Goal: Task Accomplishment & Management: Use online tool/utility

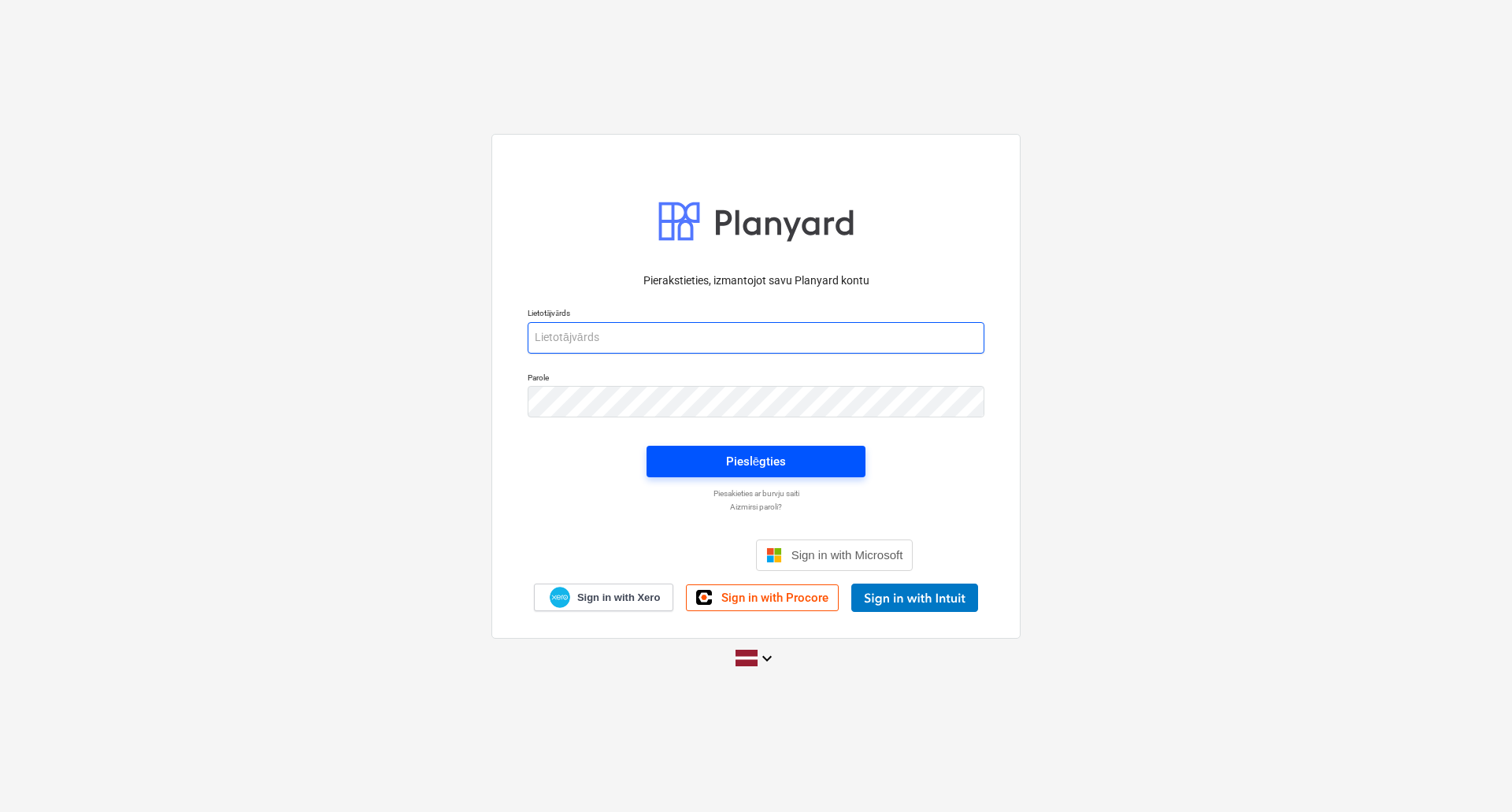
type input "elvis.zebergs@bonava.com"
click at [746, 469] on div "Pieslēgties" at bounding box center [756, 461] width 60 height 21
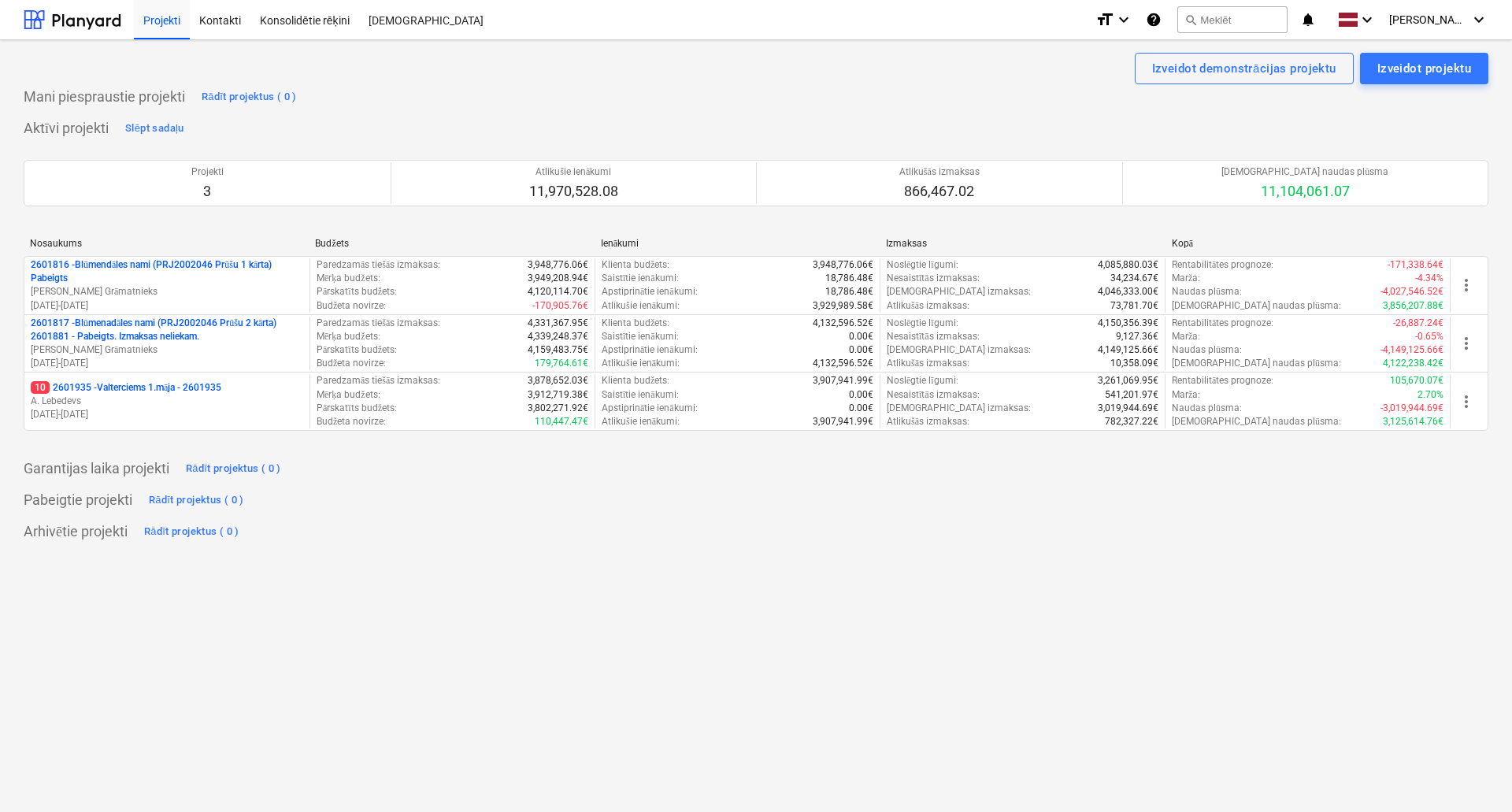
click at [452, 519] on div "Arhivētie projekti Rādīt projektus ( 0 )" at bounding box center [756, 532] width 1465 height 26
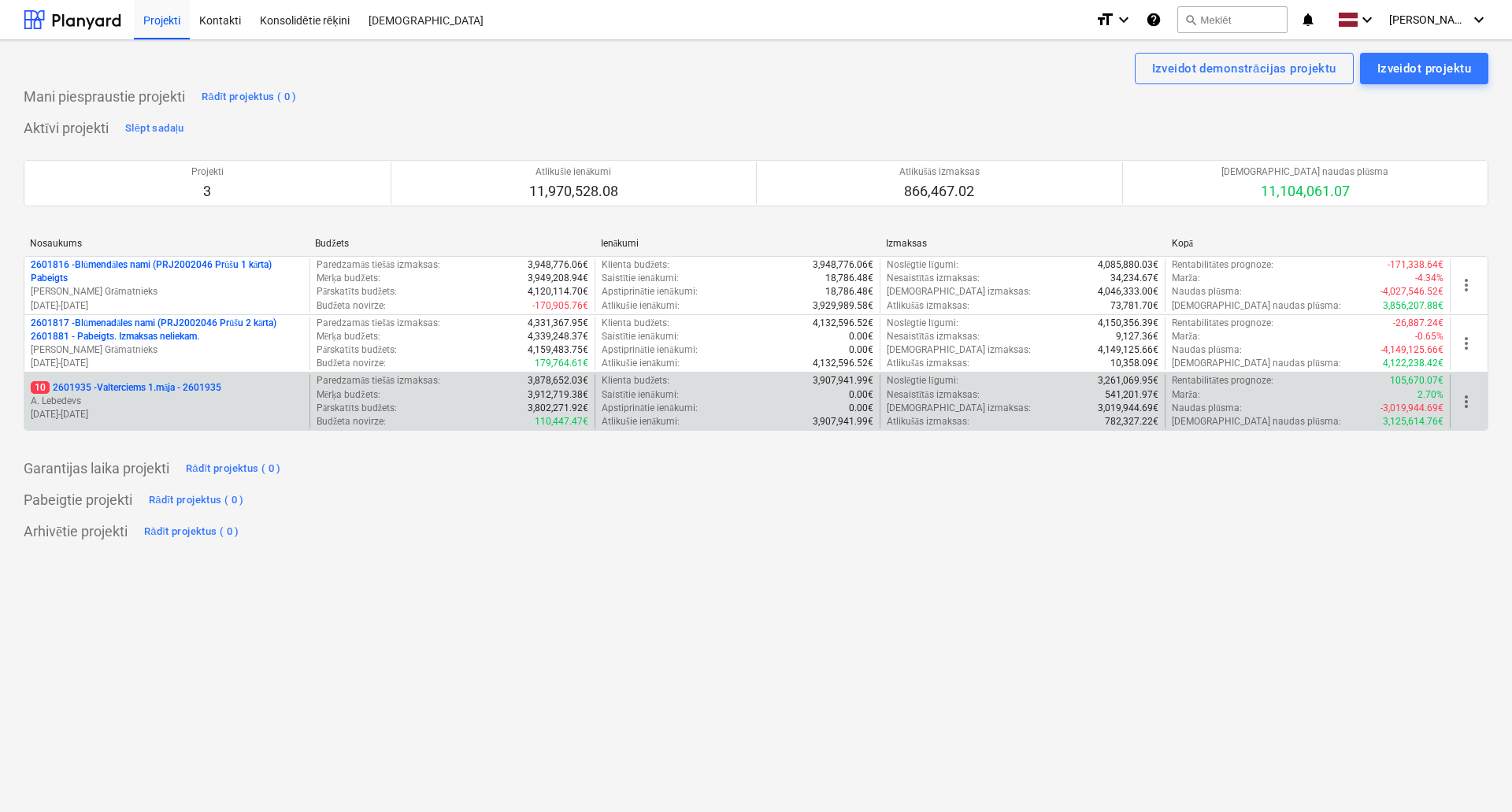
click at [217, 395] on p "A. Lebedevs" at bounding box center [167, 402] width 272 height 14
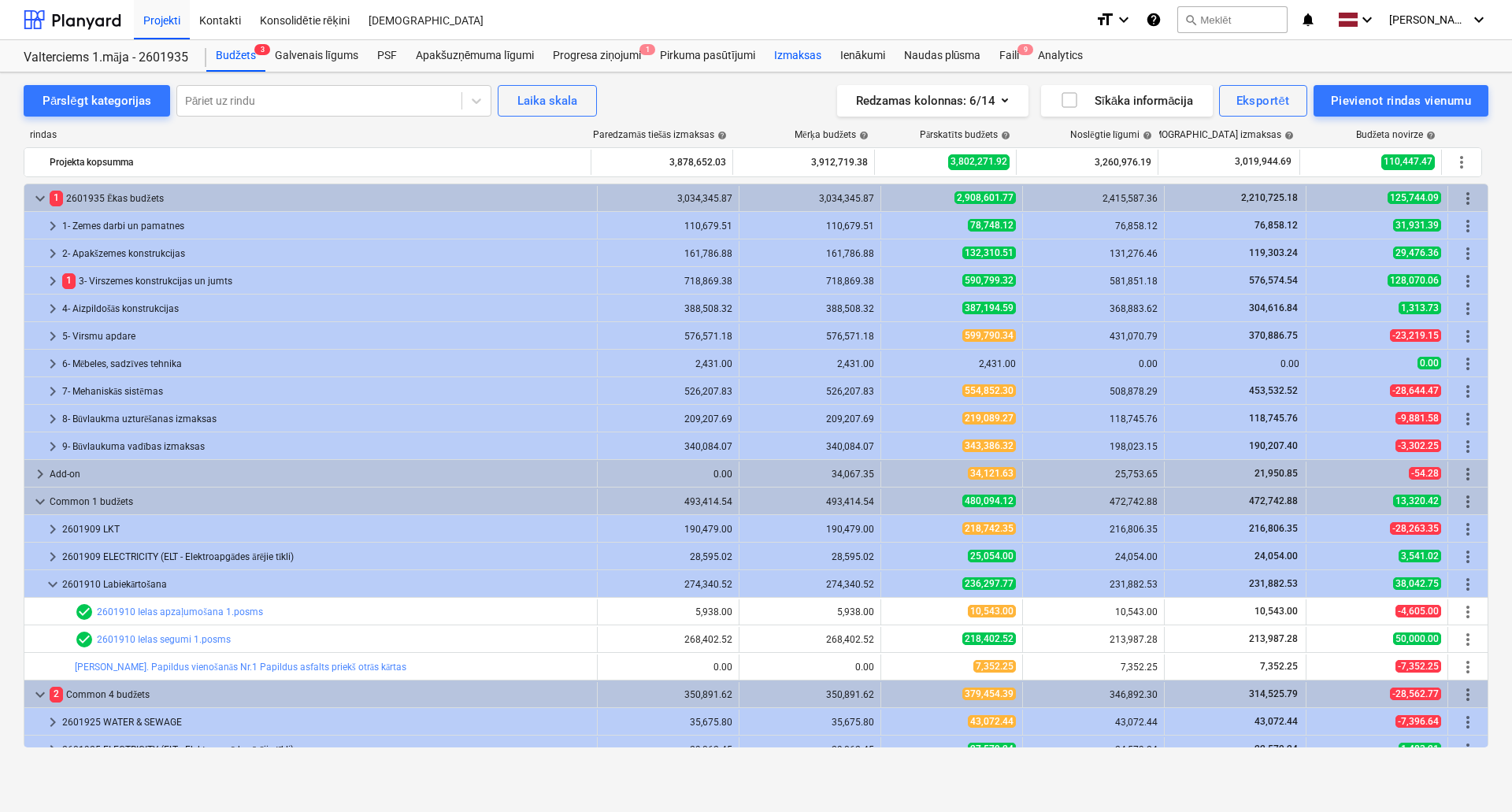
click at [773, 59] on div "Izmaksas" at bounding box center [797, 56] width 66 height 32
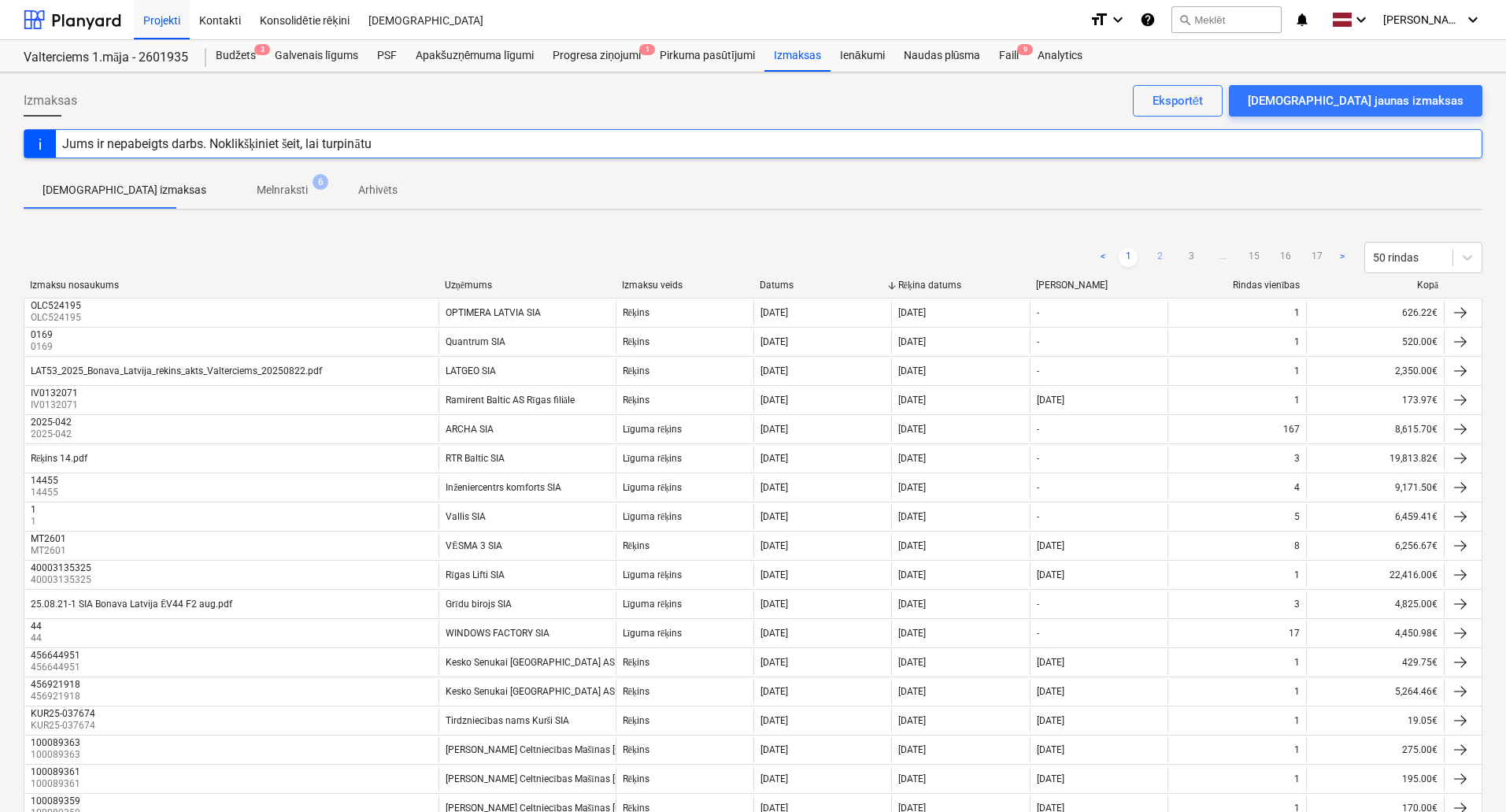
click at [1152, 259] on link "2" at bounding box center [1160, 257] width 19 height 19
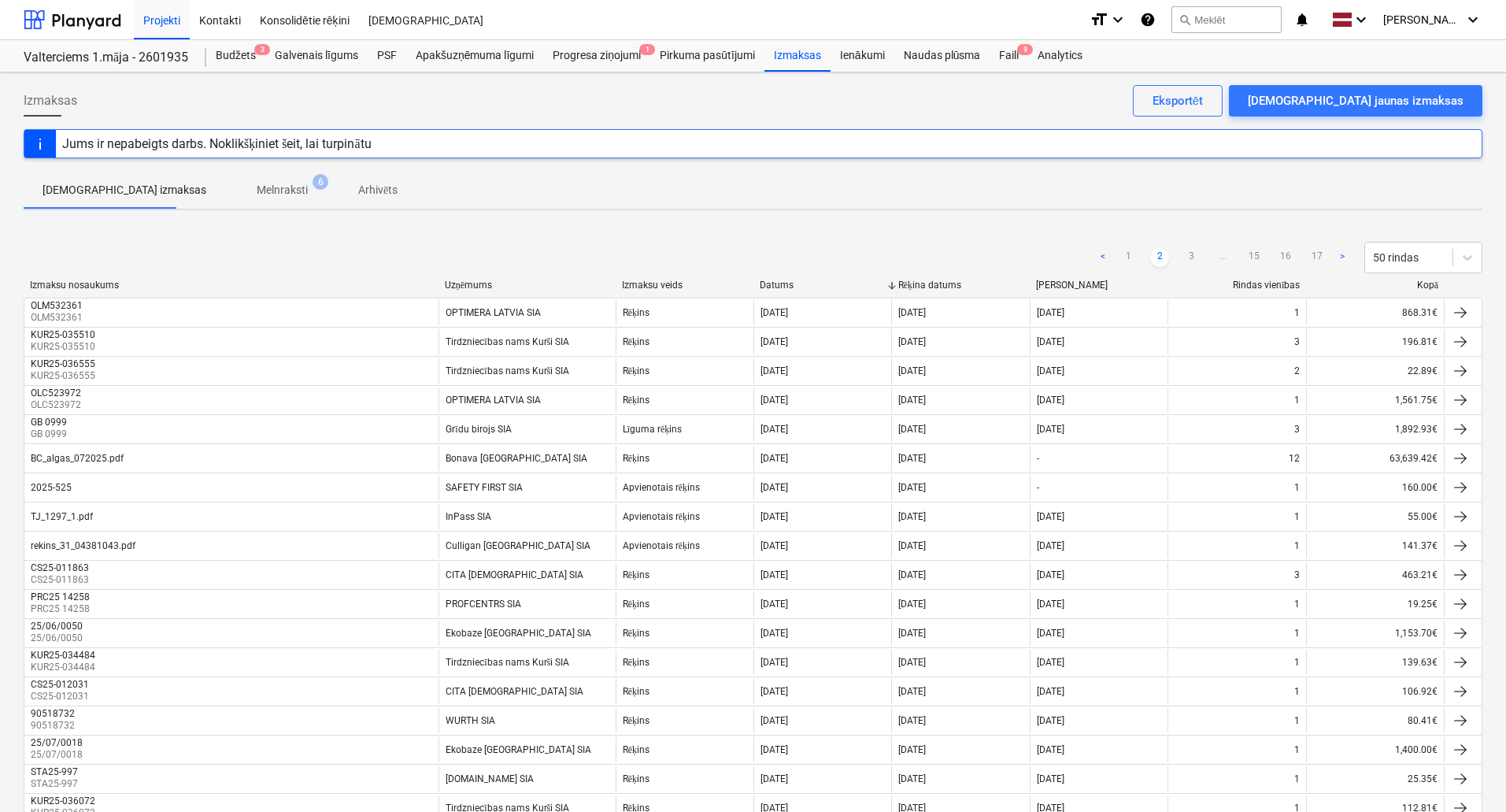
scroll to position [664, 0]
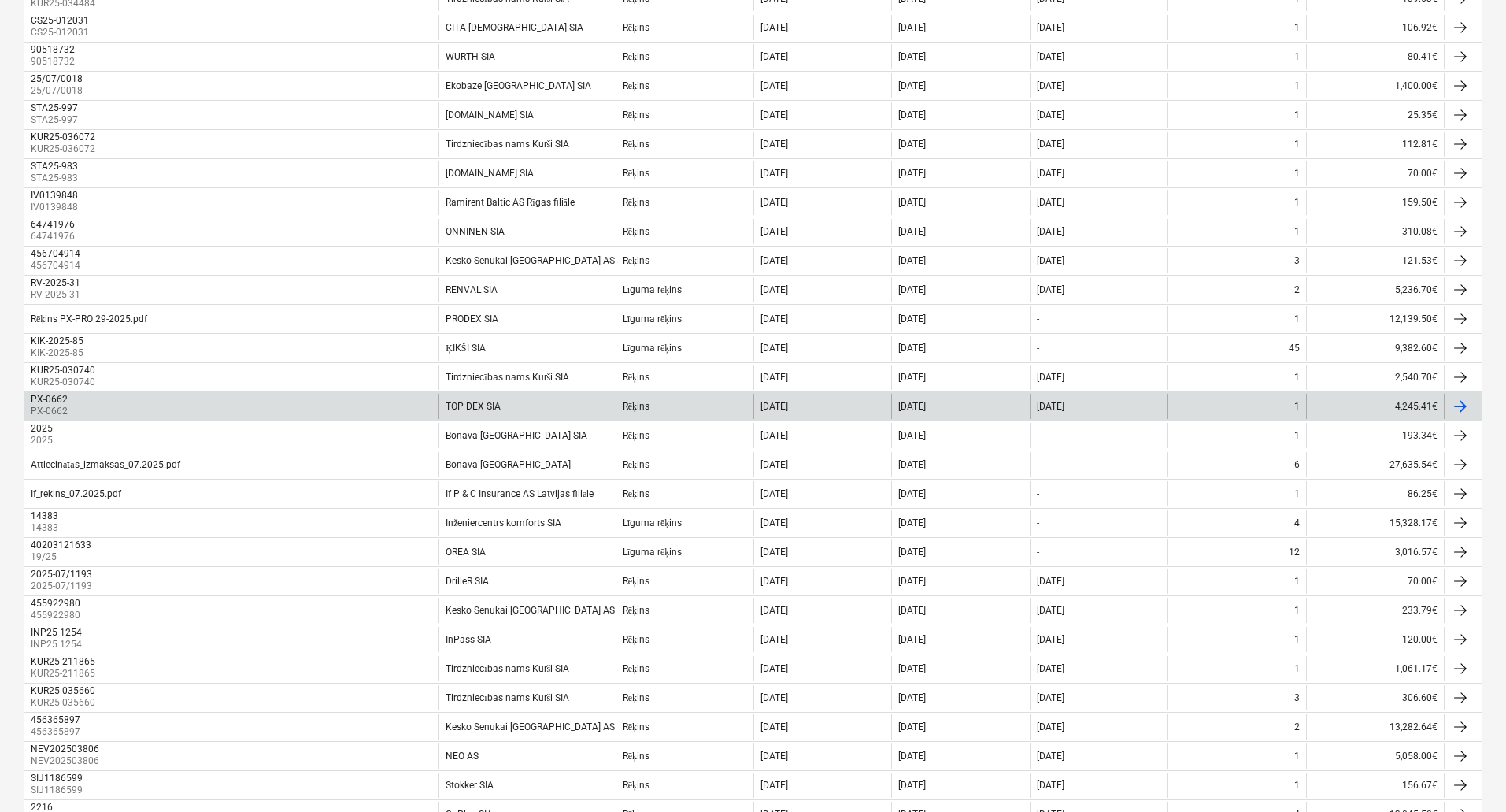
click at [192, 404] on div "PX-0662 PX-0662" at bounding box center [232, 406] width 414 height 26
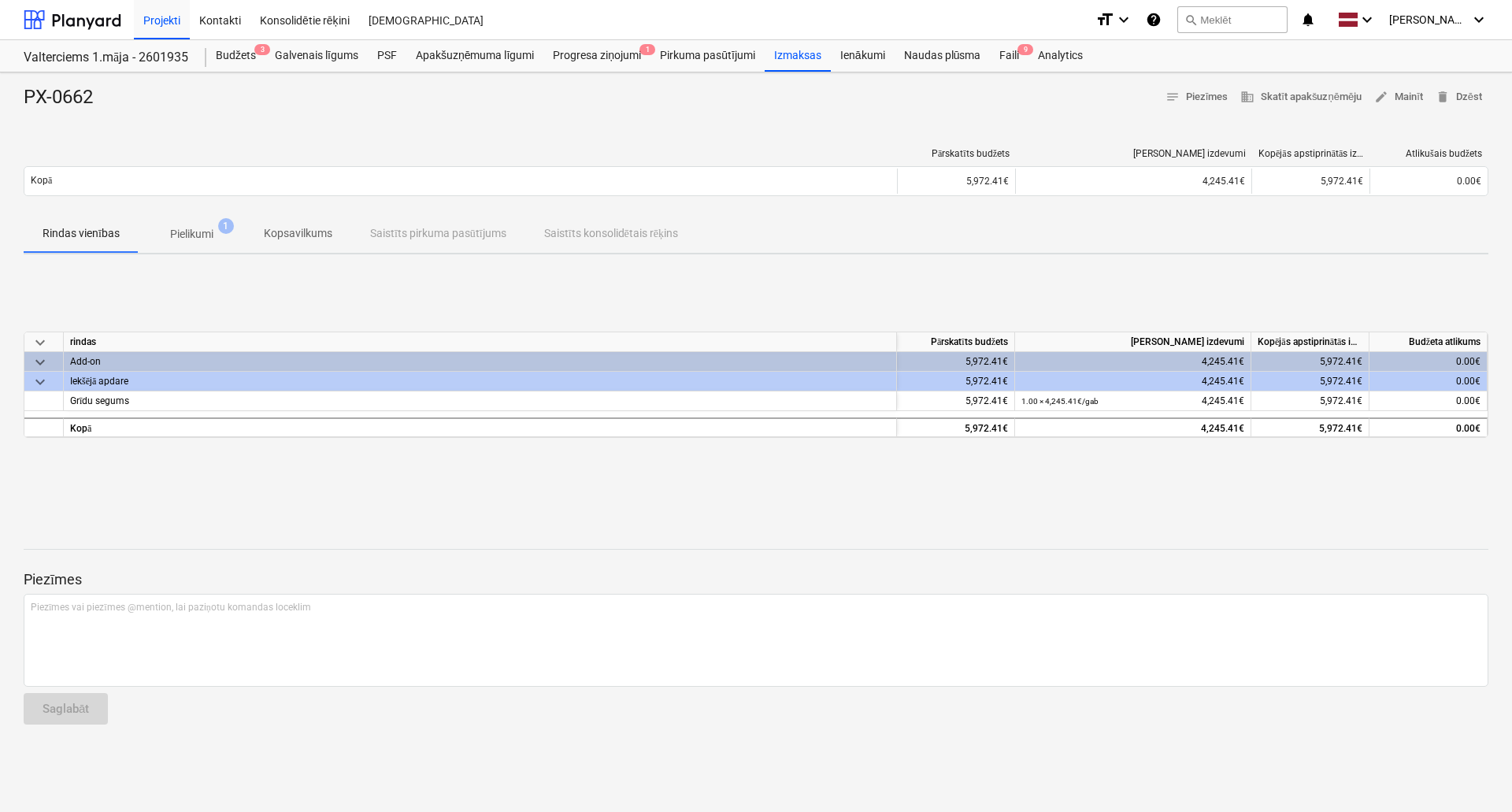
click at [185, 224] on span "Pielikumi 1" at bounding box center [191, 234] width 107 height 29
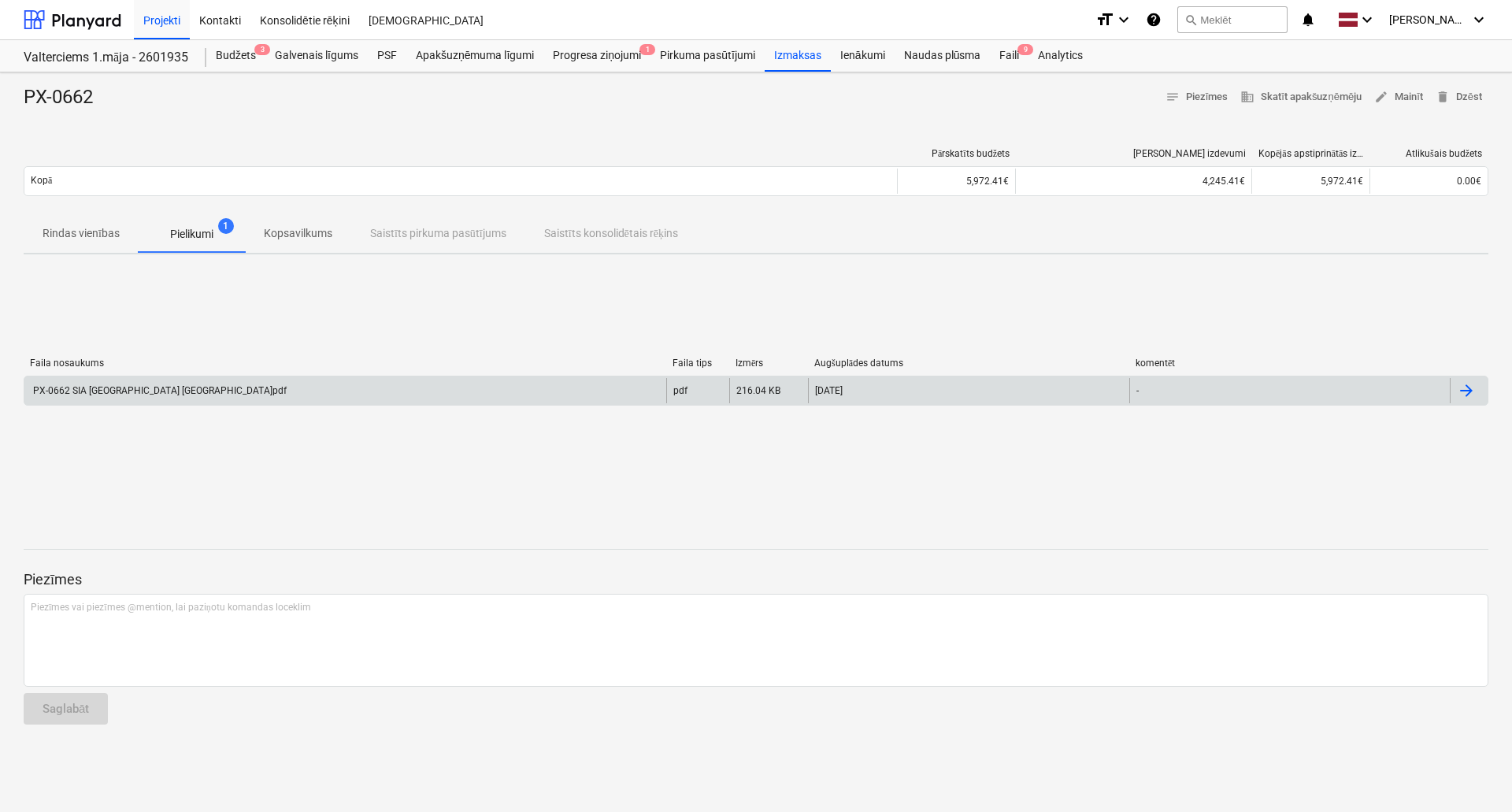
click at [114, 392] on div "PX-0662 SIA Bonava Latvija.pdf" at bounding box center [158, 390] width 256 height 11
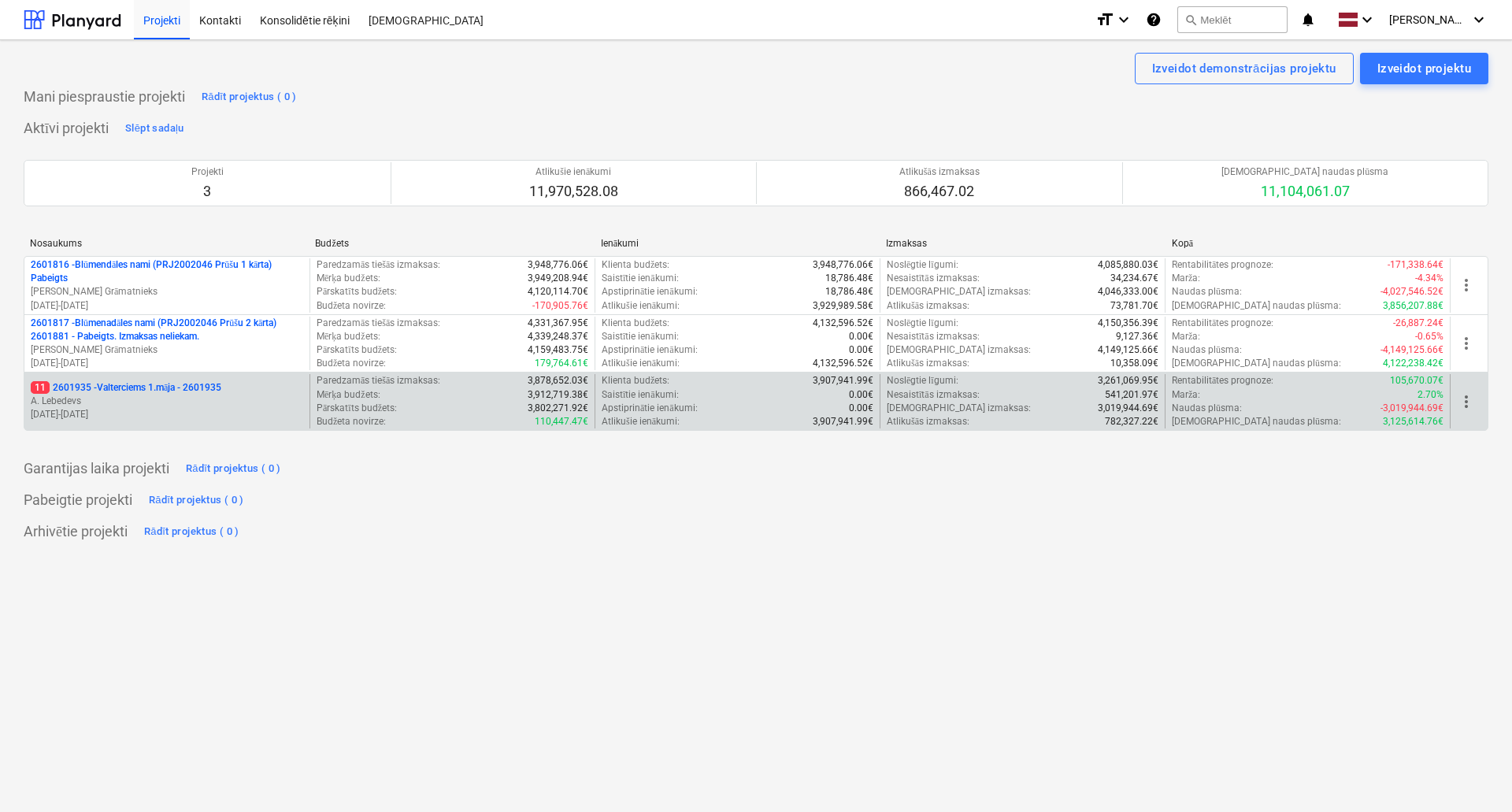
click at [201, 393] on p "11 2601935 - Valterciems 1.māja - 2601935" at bounding box center [125, 388] width 190 height 14
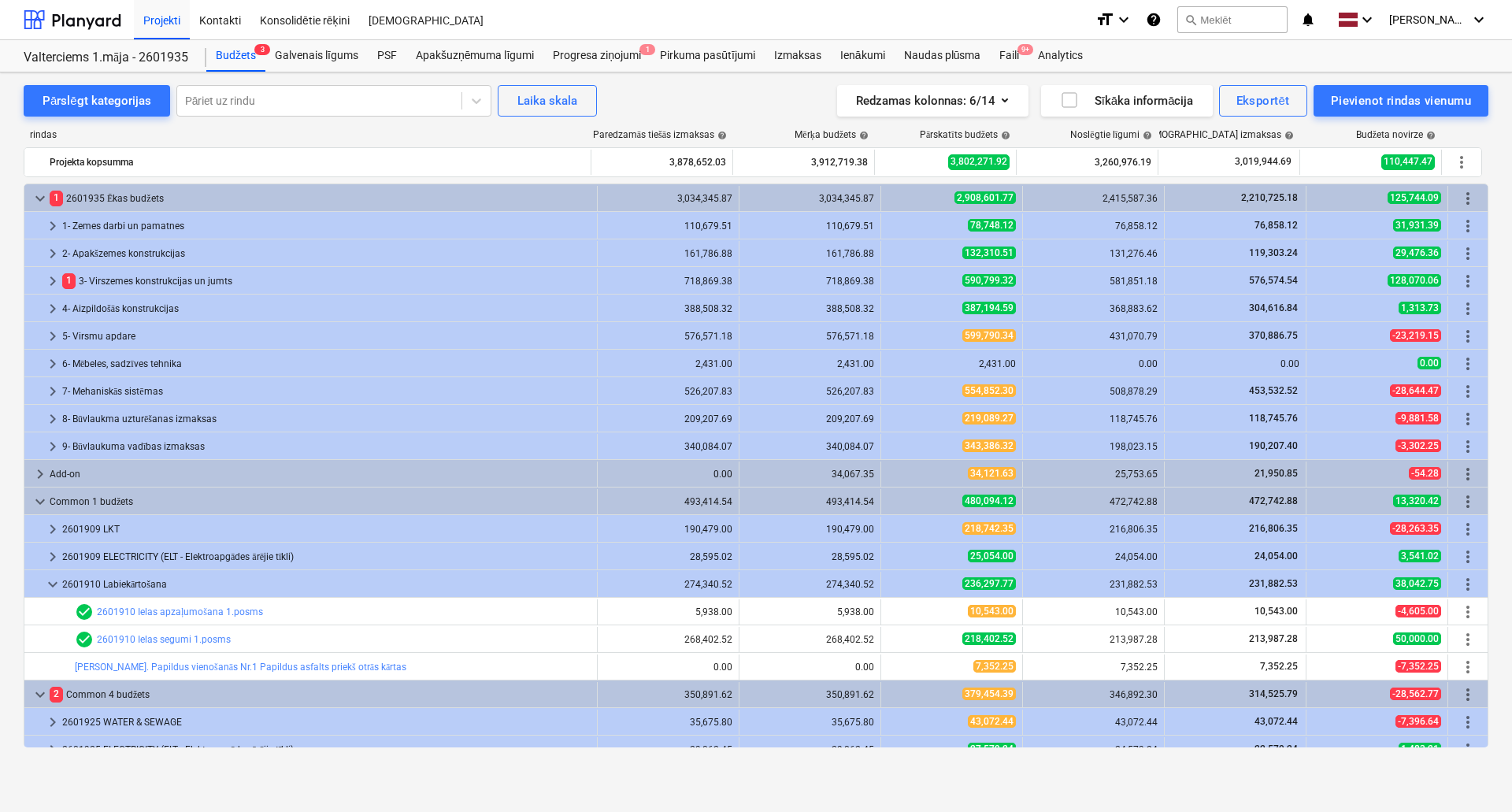
click at [1002, 35] on div "Projekti Kontakti Konsolidētie rēķini Iesūtne" at bounding box center [608, 20] width 948 height 39
click at [1002, 50] on div "Faili 9+" at bounding box center [1009, 56] width 38 height 32
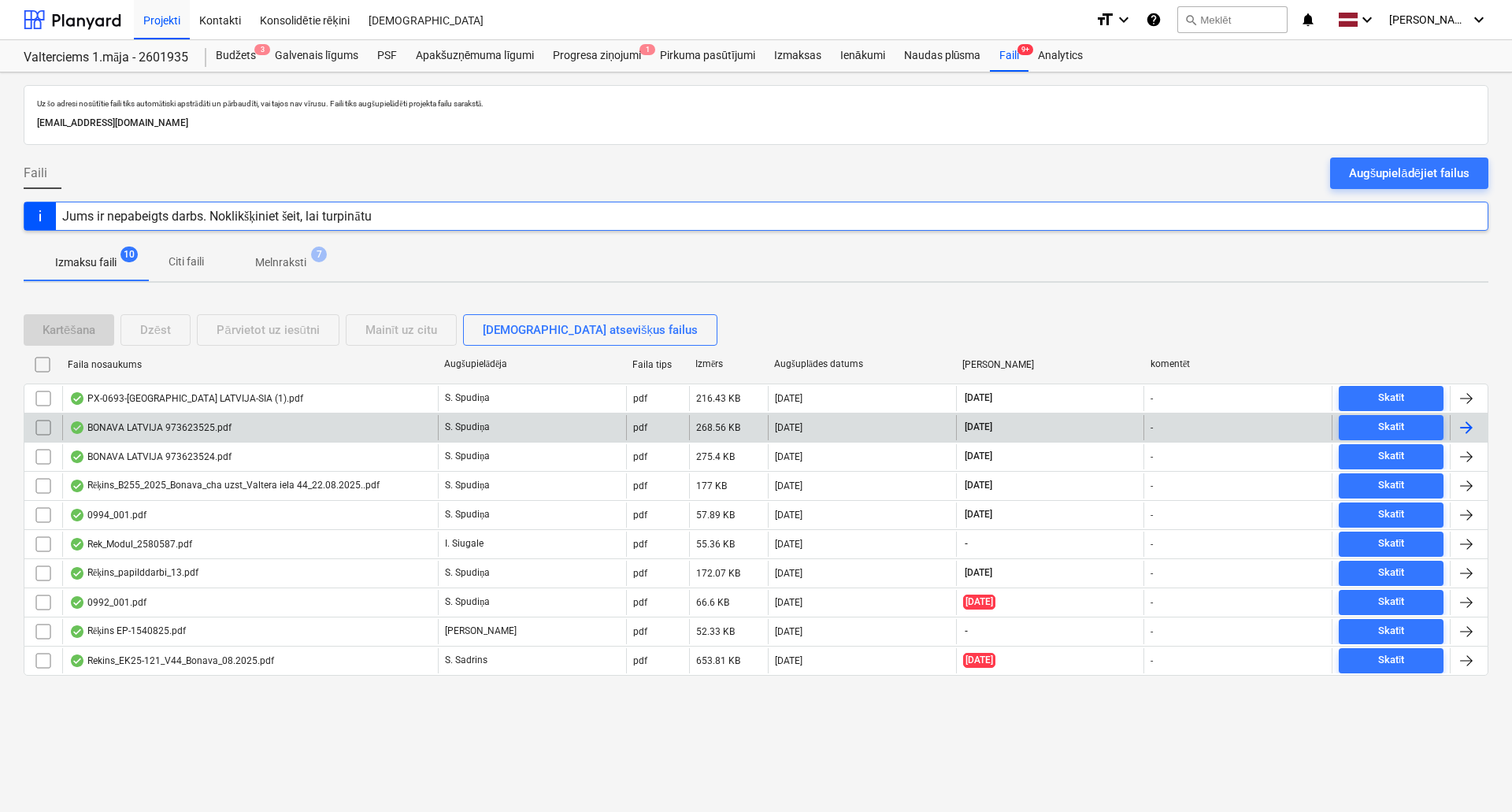
click at [187, 418] on div "BONAVA LATVIJA 973623525.pdf" at bounding box center [250, 427] width 376 height 26
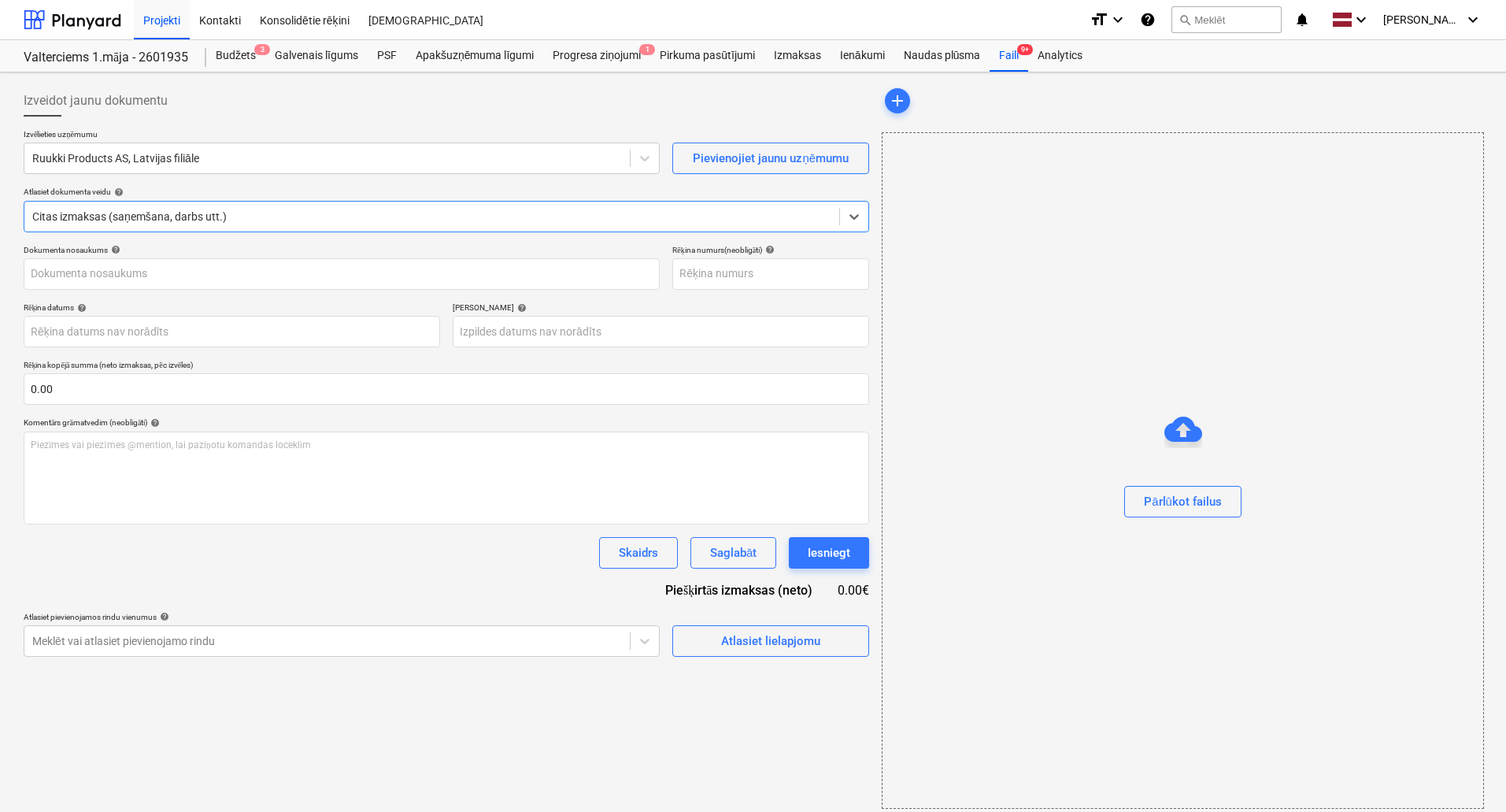
type input "973623525"
type input "[DATE]"
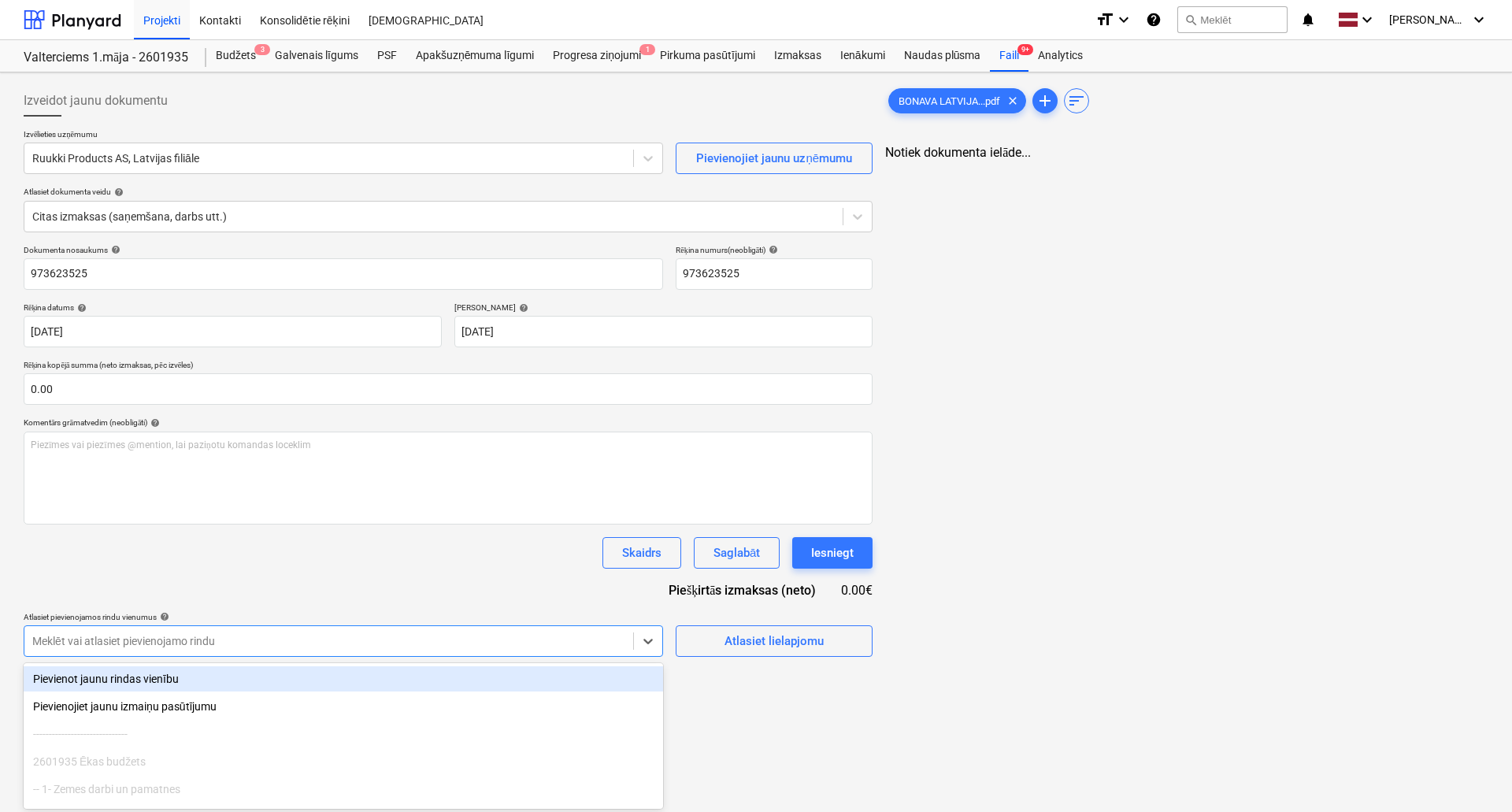
click at [621, 639] on div at bounding box center [329, 640] width 593 height 16
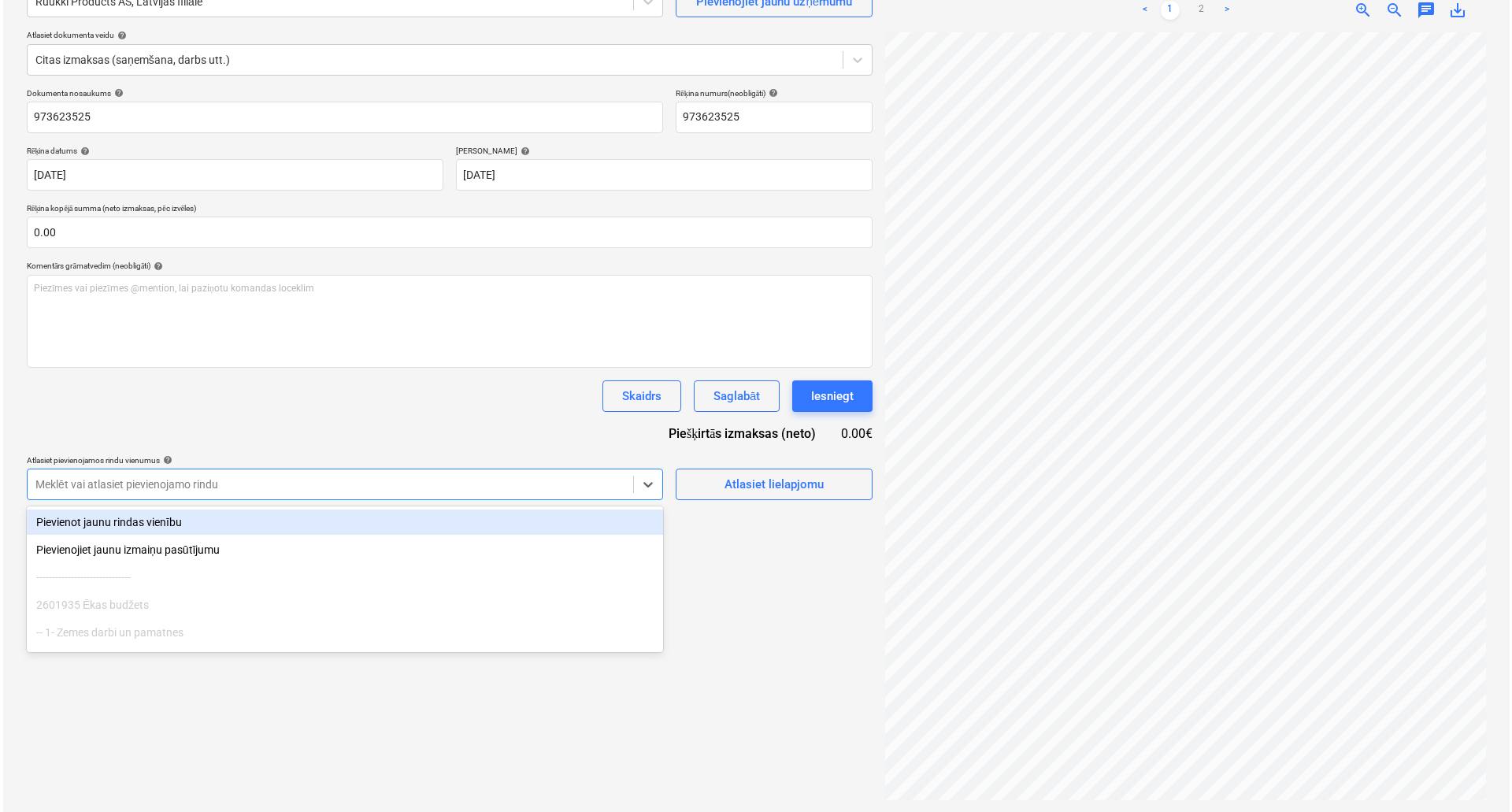
scroll to position [158, 0]
click at [779, 473] on div "Atlasiet lielapjomu" at bounding box center [771, 482] width 100 height 21
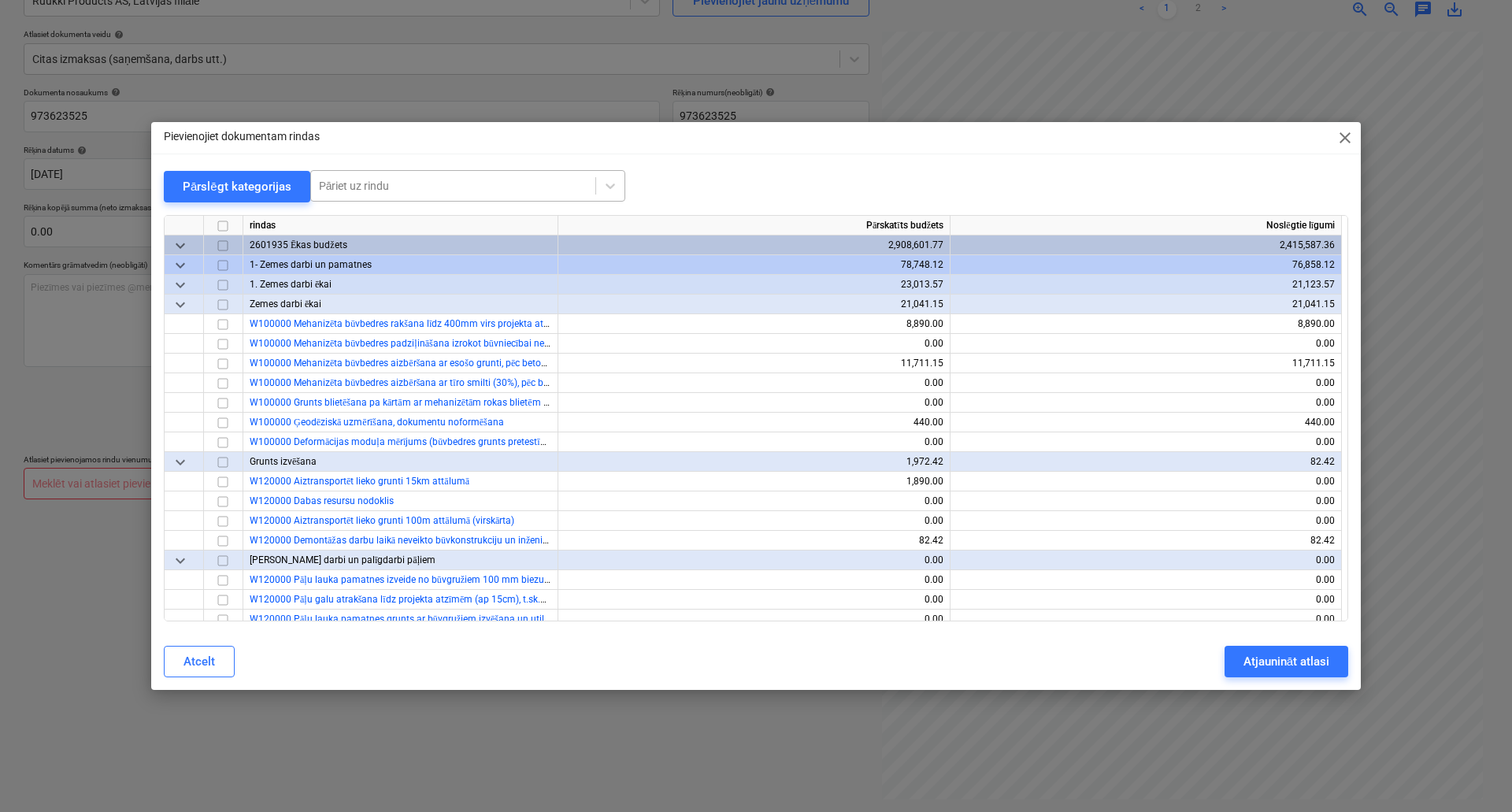
click at [400, 187] on div at bounding box center [453, 185] width 268 height 16
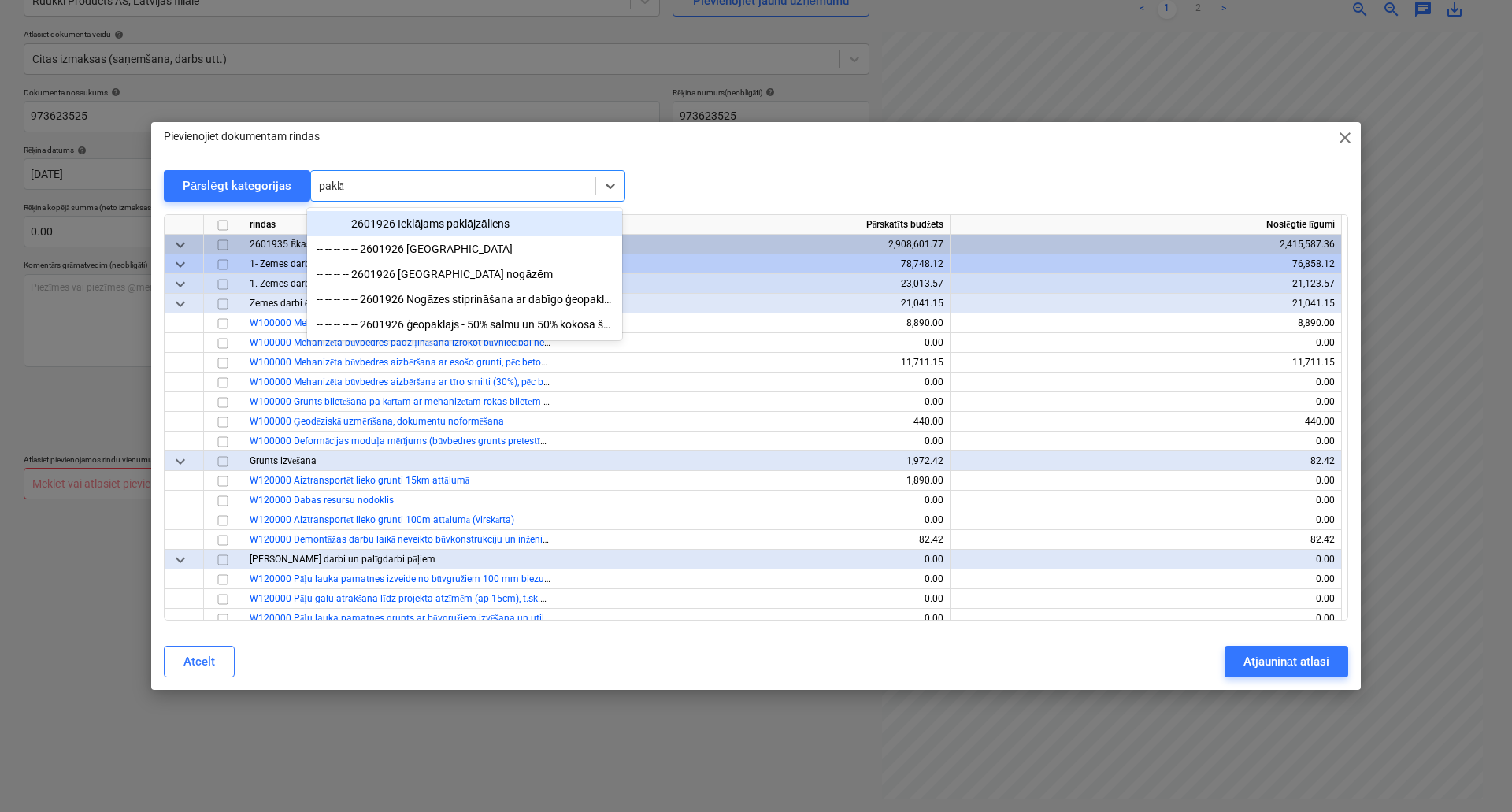
type input "paklāj"
click at [415, 222] on div "-- -- -- -- 2601926 Ieklājams paklājzāliens" at bounding box center [464, 224] width 315 height 26
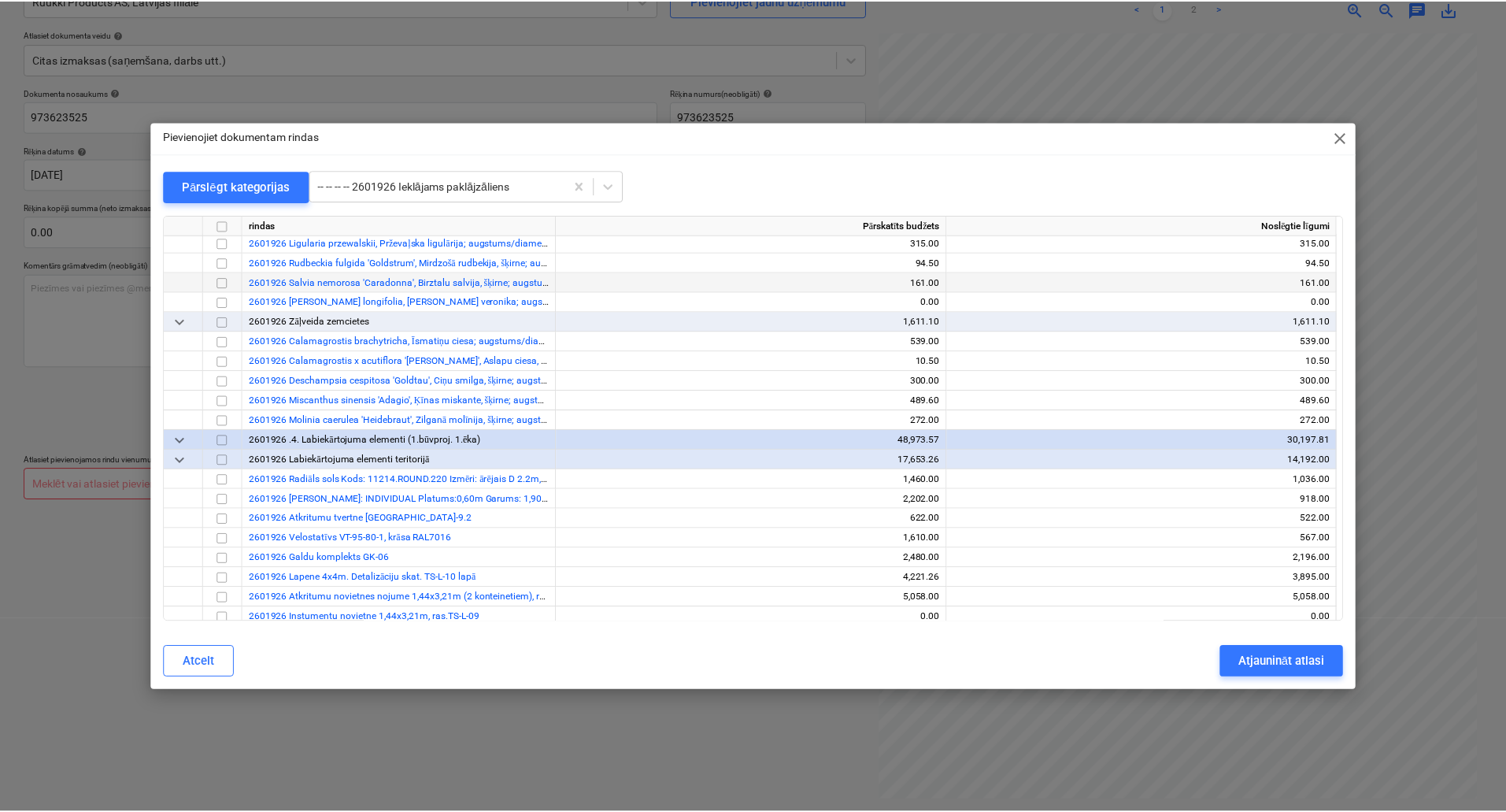
scroll to position [21685, 0]
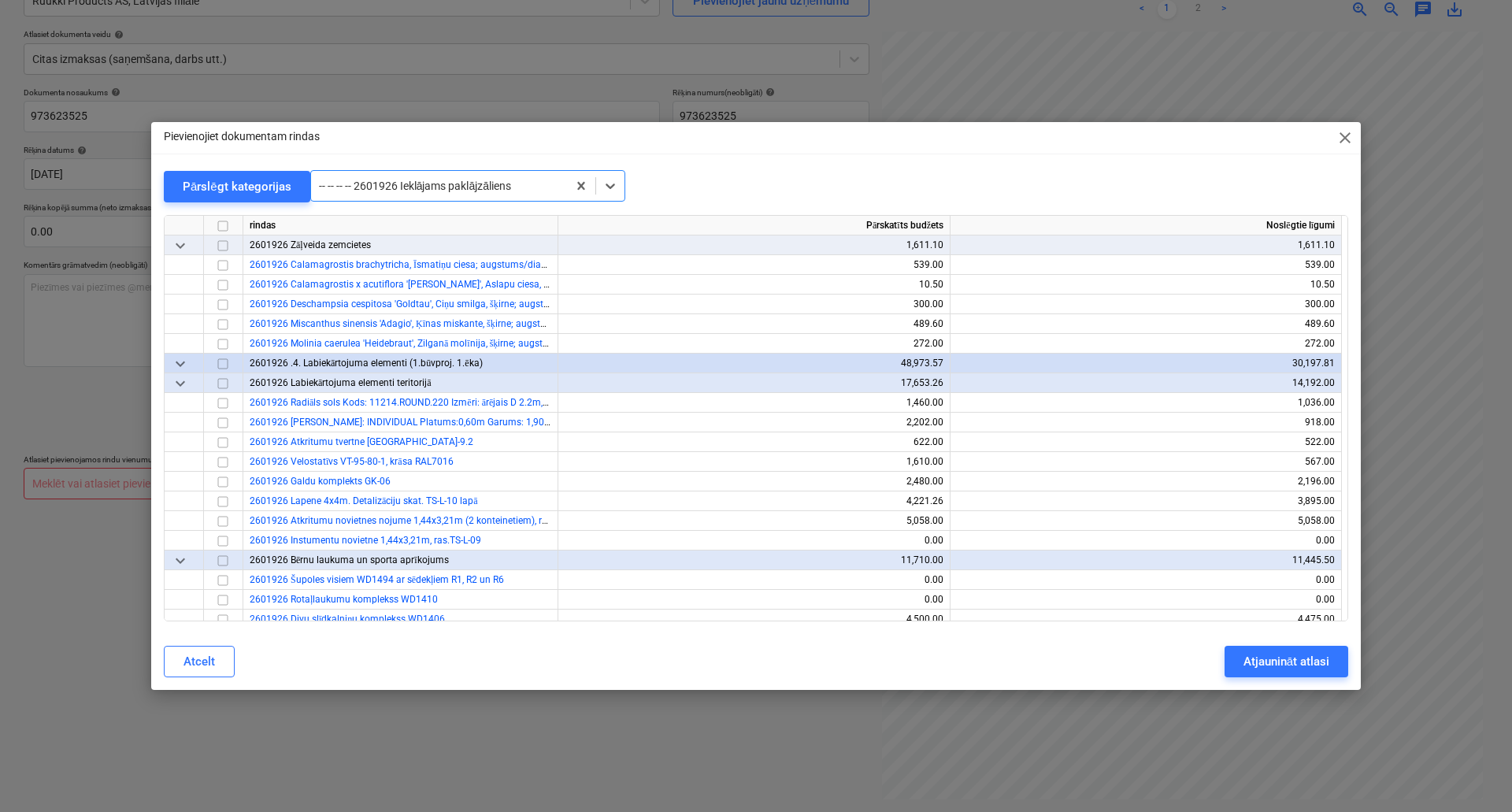
click at [1337, 140] on span "close" at bounding box center [1344, 137] width 19 height 19
